Goal: Task Accomplishment & Management: Use online tool/utility

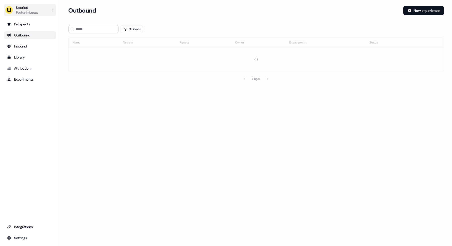
click at [31, 10] on div "Userled" at bounding box center [27, 7] width 22 height 5
click at [27, 24] on div "Impersonate (Admin)" at bounding box center [30, 23] width 48 height 9
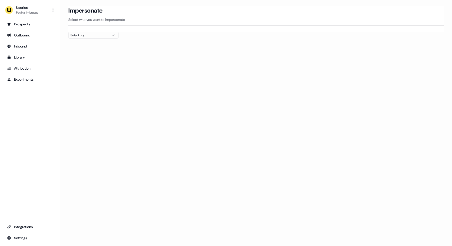
click at [95, 34] on div "Select org" at bounding box center [90, 35] width 38 height 5
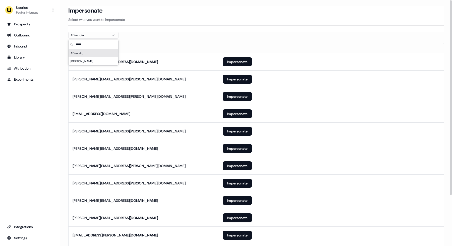
scroll to position [64, 0]
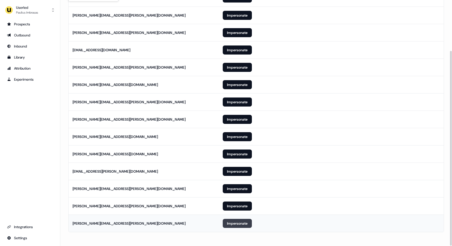
type input "*****"
click at [238, 224] on button "Impersonate" at bounding box center [237, 223] width 29 height 9
